Goal: Check status: Check status

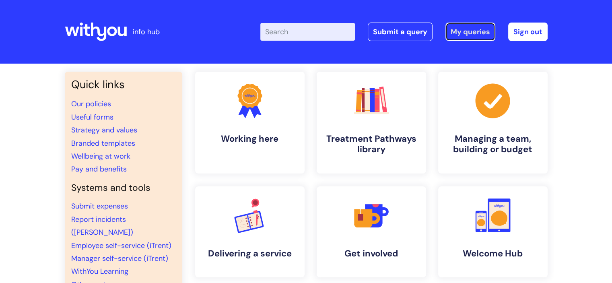
click at [479, 26] on link "My queries" at bounding box center [471, 32] width 50 height 19
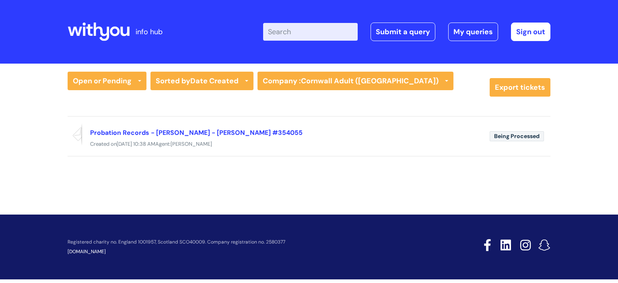
click at [99, 33] on icon at bounding box center [99, 31] width 62 height 19
